Goal: Obtain resource: Download file/media

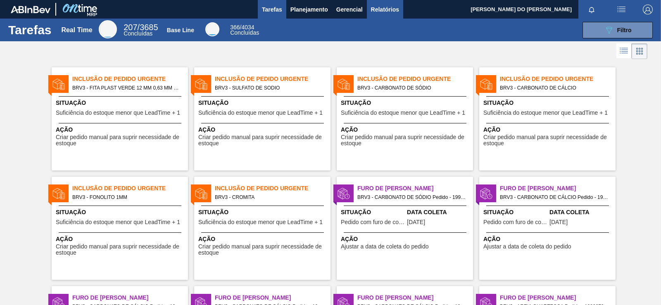
click at [388, 12] on span "Relatórios" at bounding box center [385, 10] width 28 height 10
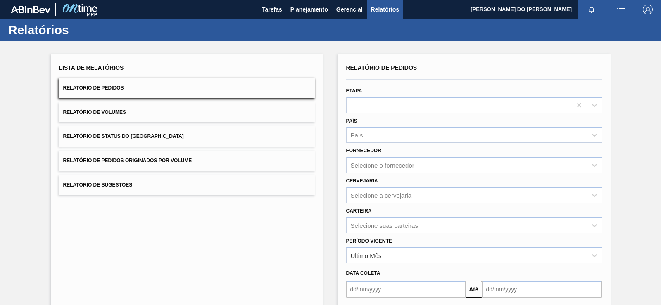
click at [354, 94] on div "Etapa" at bounding box center [474, 99] width 256 height 28
click at [359, 98] on div at bounding box center [474, 105] width 256 height 16
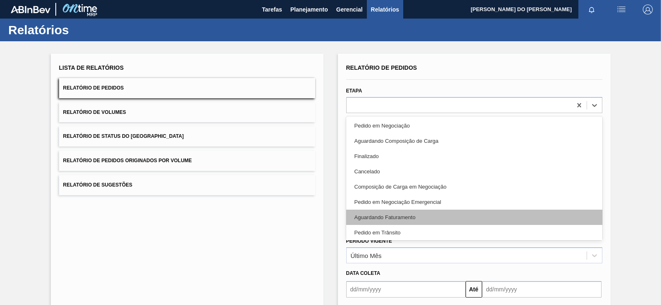
click at [377, 214] on div "Aguardando Faturamento" at bounding box center [474, 217] width 256 height 15
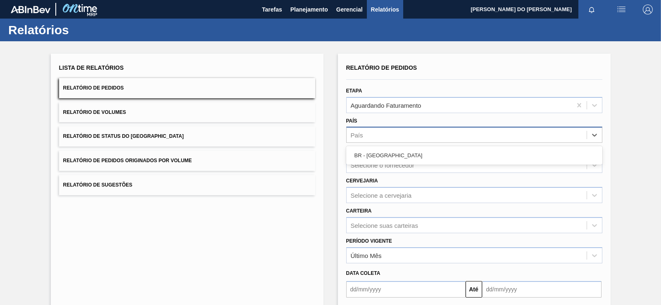
click at [371, 132] on div "País" at bounding box center [466, 135] width 240 height 12
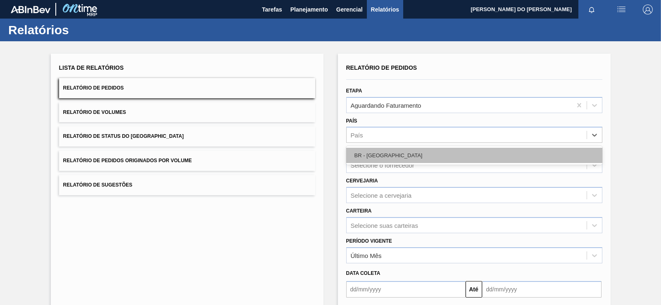
click at [375, 152] on div "BR - [GEOGRAPHIC_DATA]" at bounding box center [474, 155] width 256 height 15
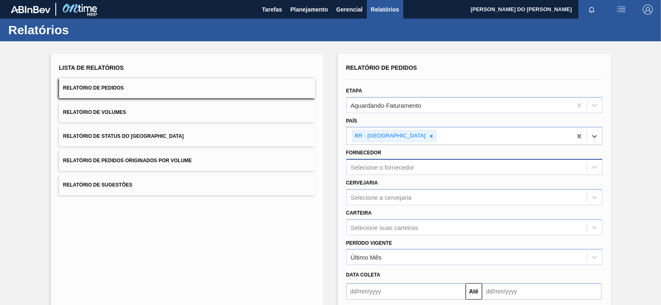
click at [378, 167] on div "Selecione o fornecedor" at bounding box center [383, 167] width 64 height 7
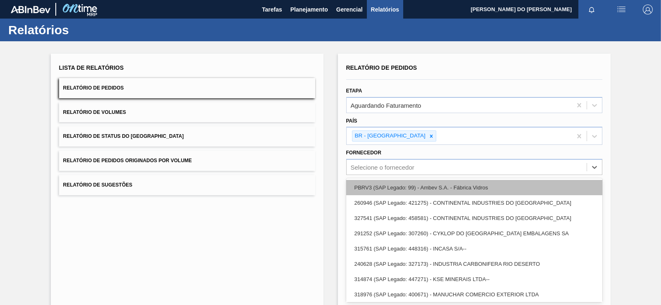
click at [390, 185] on div "PBRV3 (SAP Legado: 99) - Ambev S.A. - Fábrica Vidros" at bounding box center [474, 187] width 256 height 15
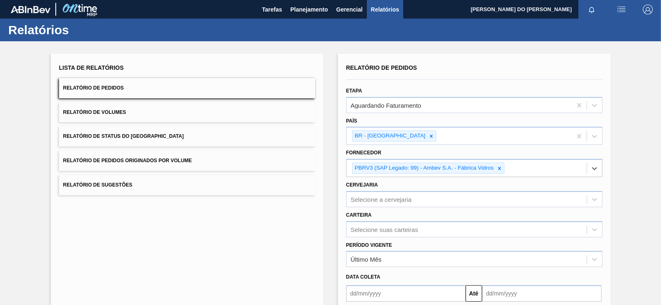
click at [317, 204] on div "Lista de Relatórios Relatório de Pedidos Relatório de Volumes Relatório de Stat…" at bounding box center [187, 215] width 272 height 322
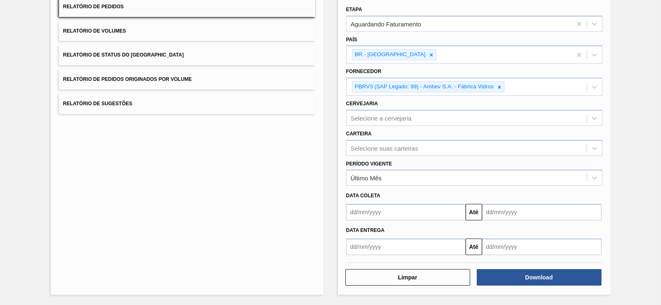
drag, startPoint x: 400, startPoint y: 133, endPoint x: 402, endPoint y: 124, distance: 9.2
click at [401, 131] on div "Carteira Selecione suas carteiras" at bounding box center [474, 142] width 256 height 28
click at [402, 124] on div "Selecione a cervejaria" at bounding box center [474, 118] width 256 height 16
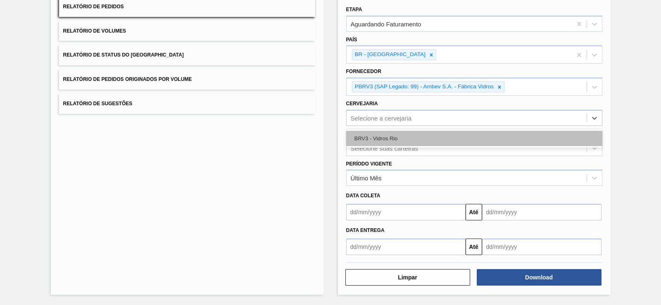
click at [388, 137] on div "BRV3 - Vidros Rio" at bounding box center [474, 138] width 256 height 15
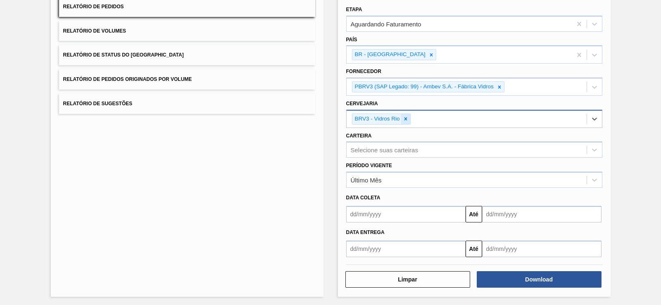
click at [408, 118] on div at bounding box center [405, 119] width 9 height 10
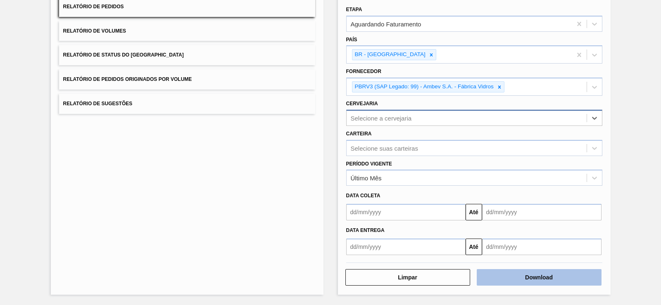
click at [497, 272] on button "Download" at bounding box center [538, 277] width 125 height 17
